Goal: Check status: Check status

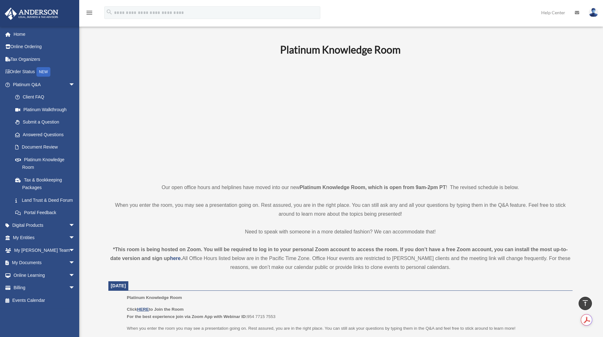
scroll to position [105, 0]
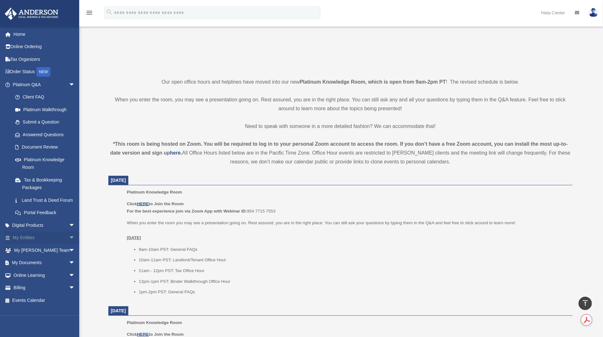
click at [69, 243] on span "arrow_drop_down" at bounding box center [75, 237] width 13 height 13
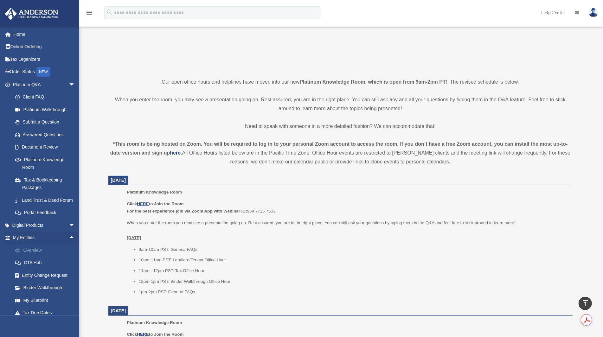
click at [46, 256] on link "Overview" at bounding box center [47, 250] width 76 height 13
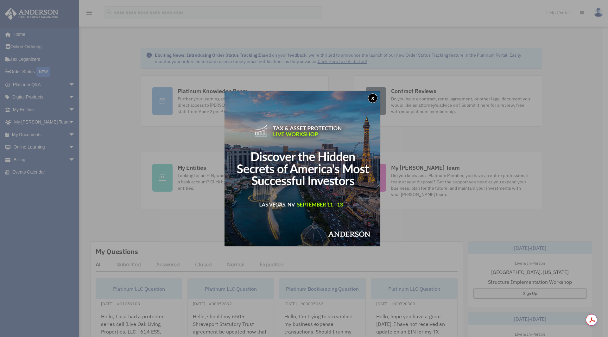
click at [376, 97] on button "x" at bounding box center [372, 97] width 9 height 9
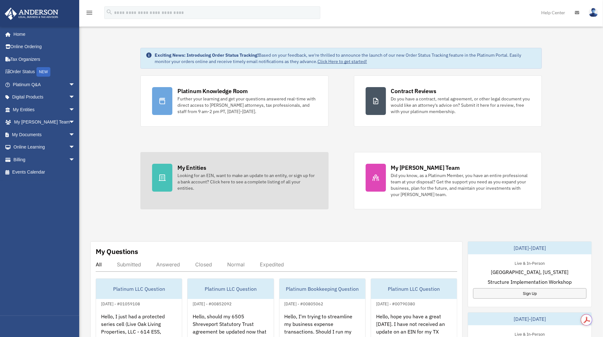
click at [192, 168] on div "My Entities" at bounding box center [191, 168] width 28 height 8
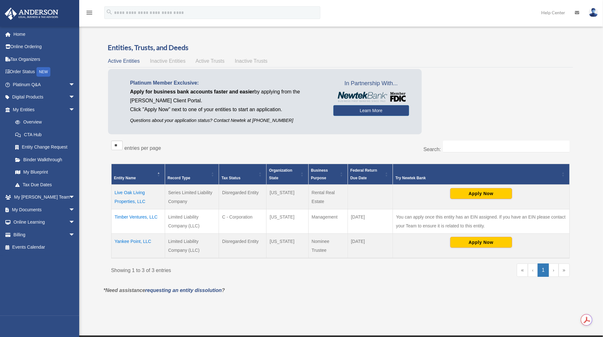
click at [217, 62] on span "Active Trusts" at bounding box center [209, 60] width 29 height 5
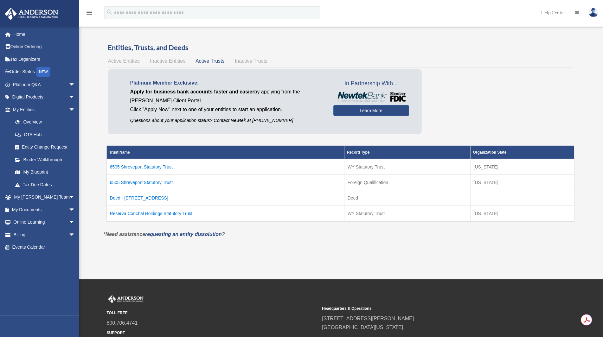
click at [149, 183] on td "6505 Shreveport Statutory Trust" at bounding box center [224, 182] width 237 height 16
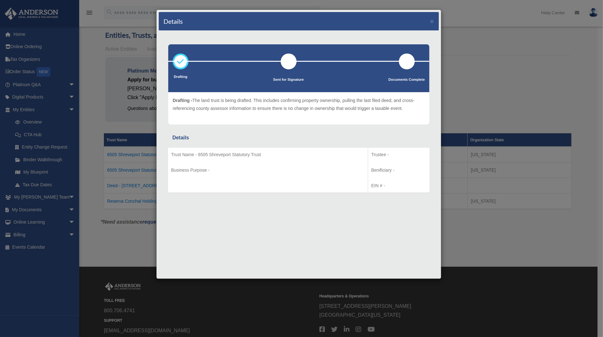
scroll to position [11, 0]
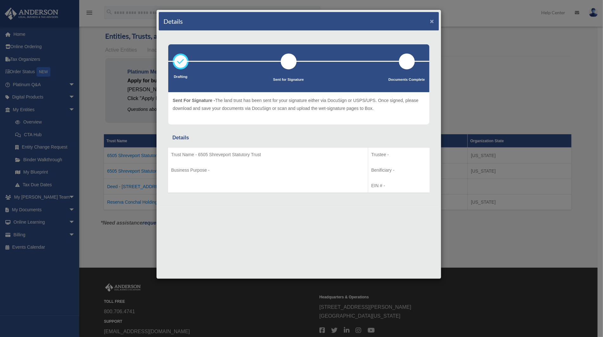
click at [433, 20] on button "×" at bounding box center [432, 21] width 4 height 7
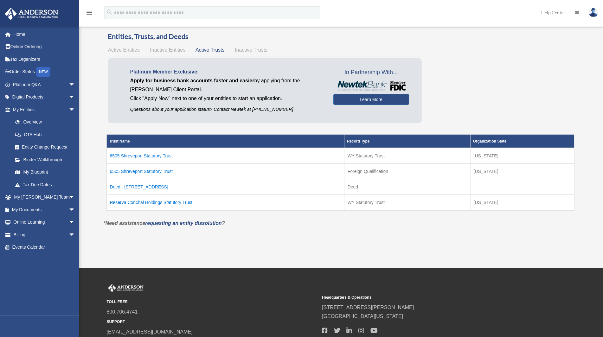
click at [165, 155] on td "6505 Shreveport Statutory Trust" at bounding box center [224, 156] width 237 height 16
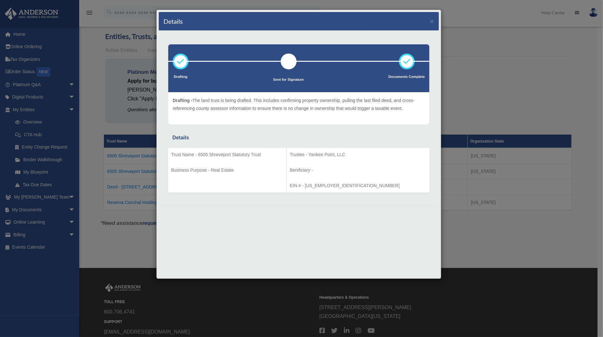
scroll to position [10, 0]
click at [432, 22] on button "×" at bounding box center [432, 21] width 4 height 7
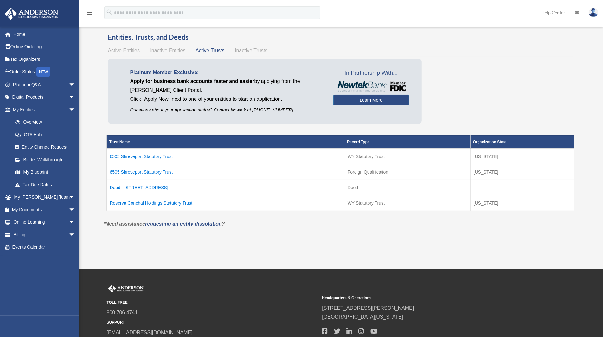
click at [132, 51] on span "Active Entities" at bounding box center [124, 50] width 32 height 5
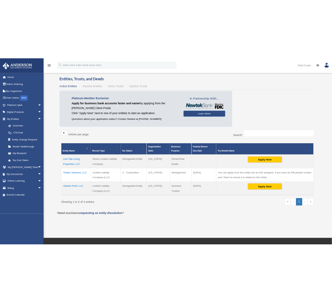
scroll to position [0, 0]
